Goal: Task Accomplishment & Management: Complete application form

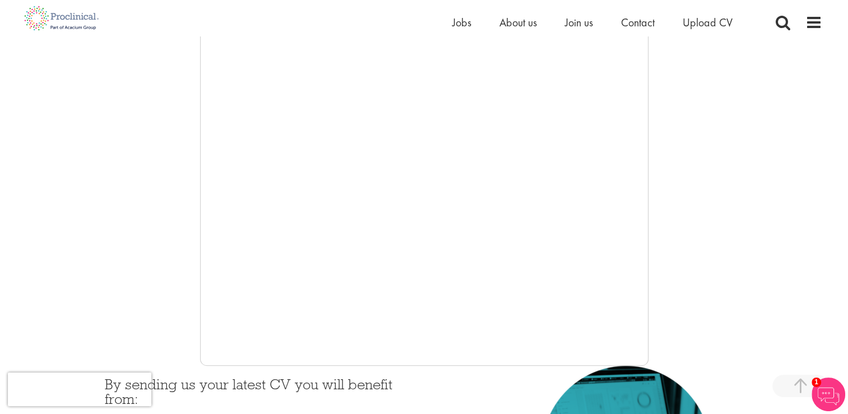
scroll to position [168, 0]
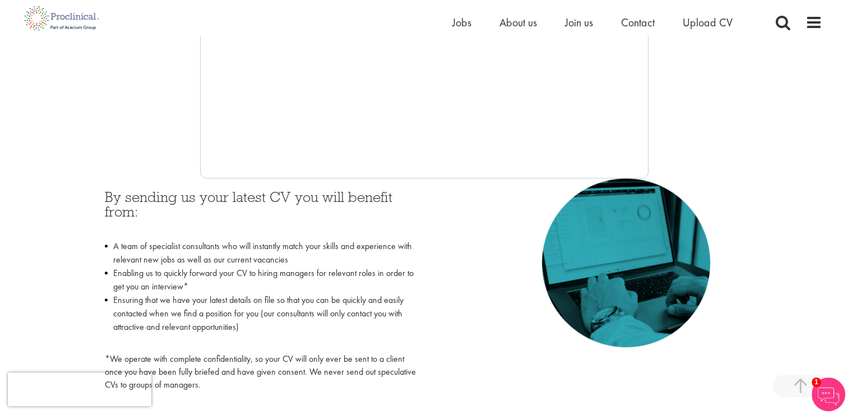
scroll to position [393, 0]
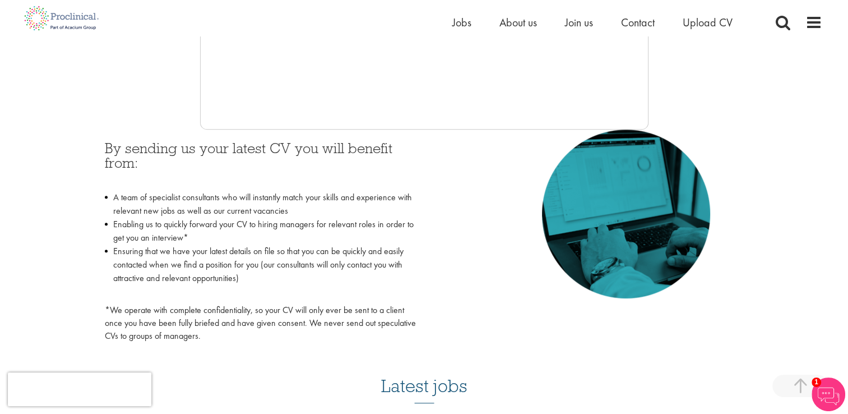
scroll to position [449, 0]
